Goal: Find specific page/section: Find specific page/section

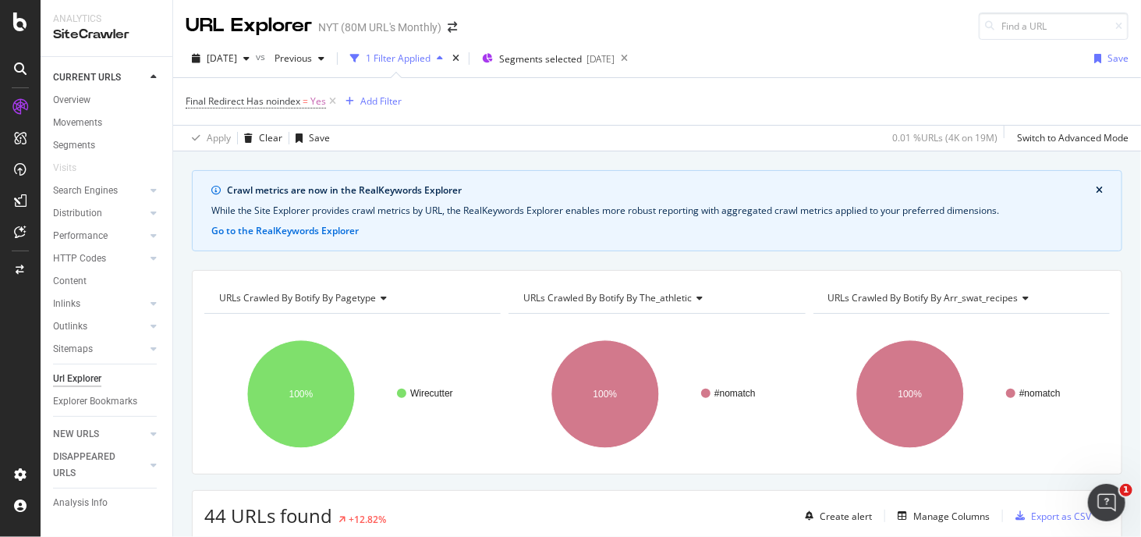
scroll to position [2950, 0]
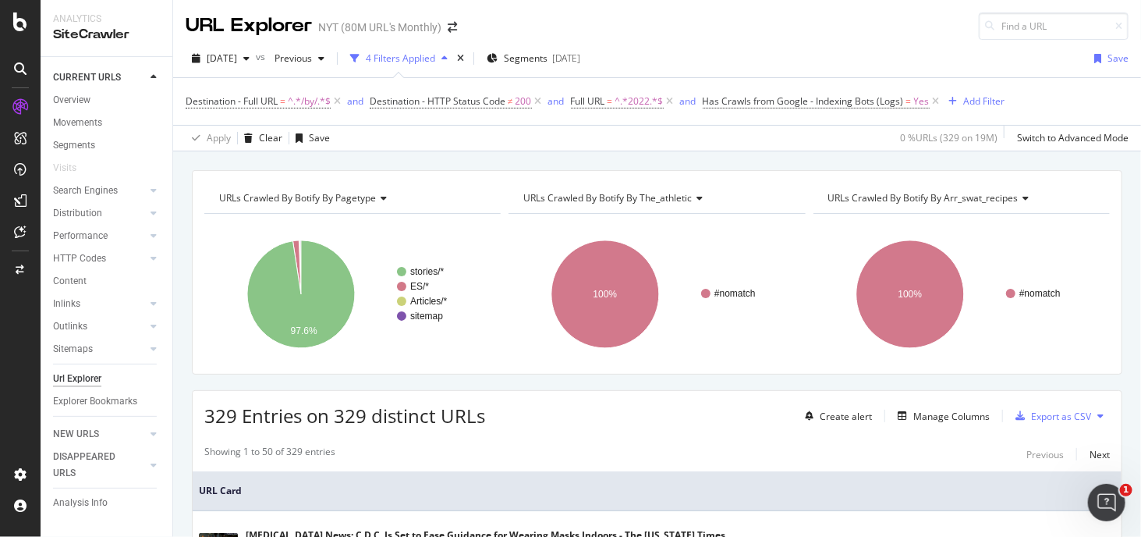
scroll to position [312, 0]
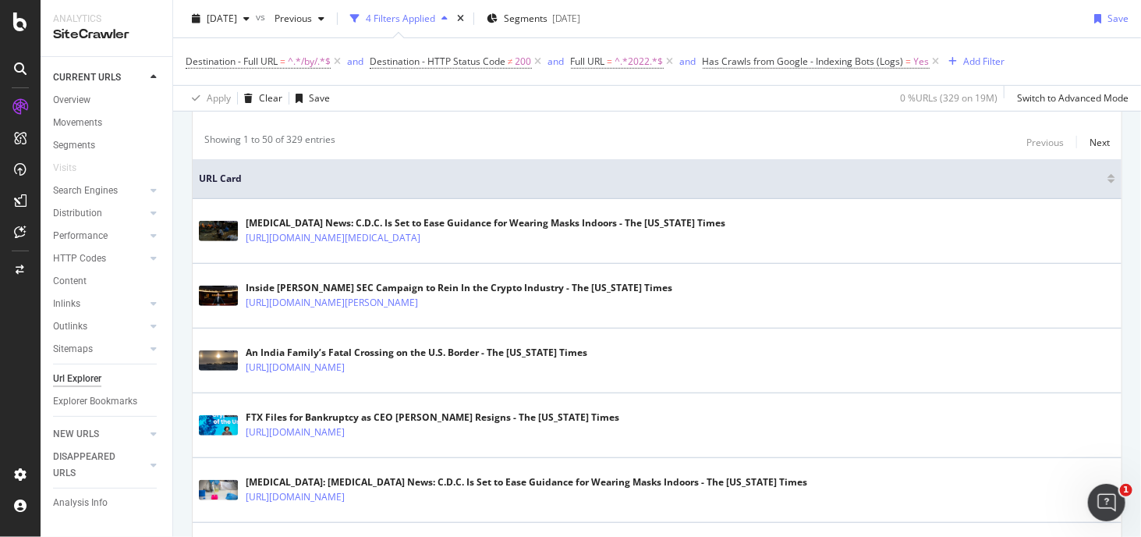
click at [354, 172] on span "URL Card" at bounding box center [651, 179] width 905 height 14
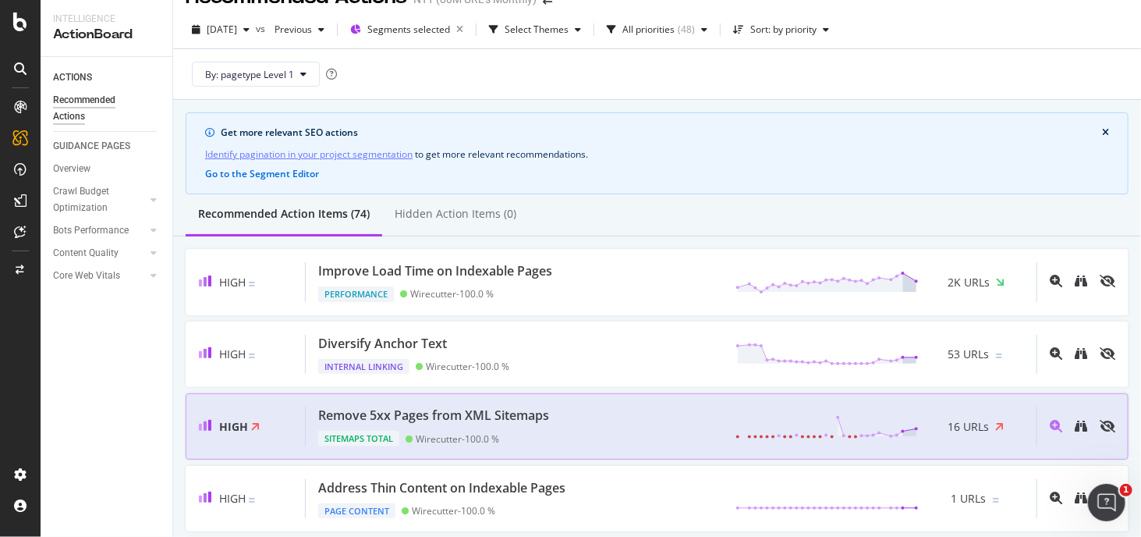
scroll to position [78, 0]
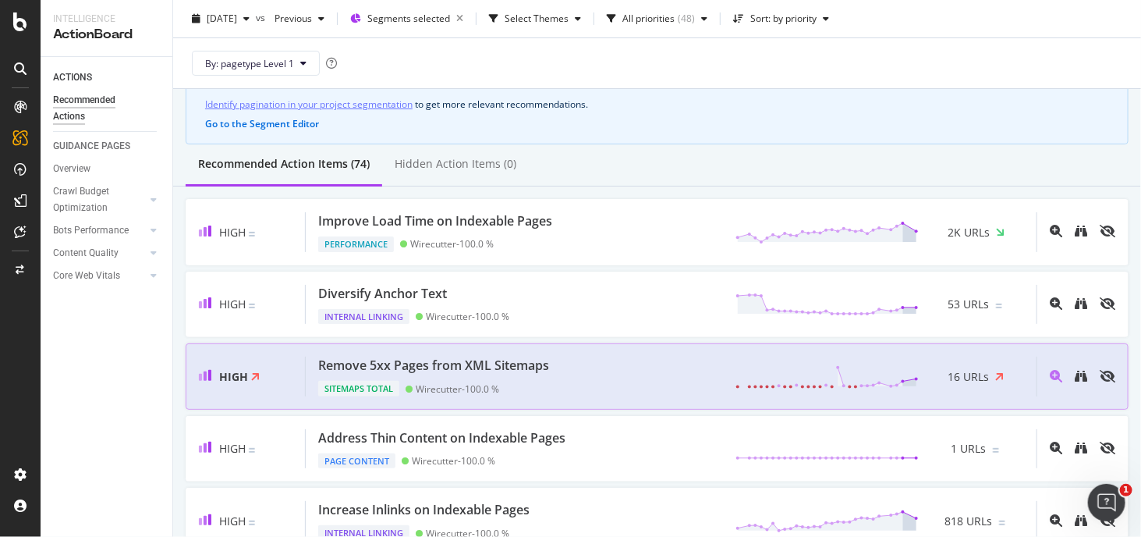
click at [892, 382] on polygon at bounding box center [882, 383] width 41 height 5
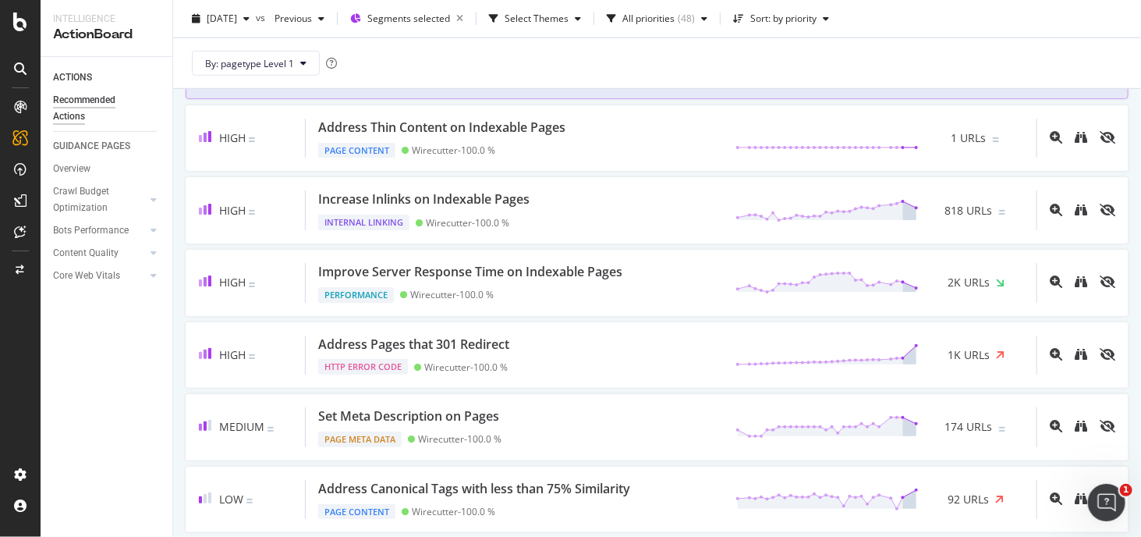
scroll to position [390, 0]
